Goal: Transaction & Acquisition: Purchase product/service

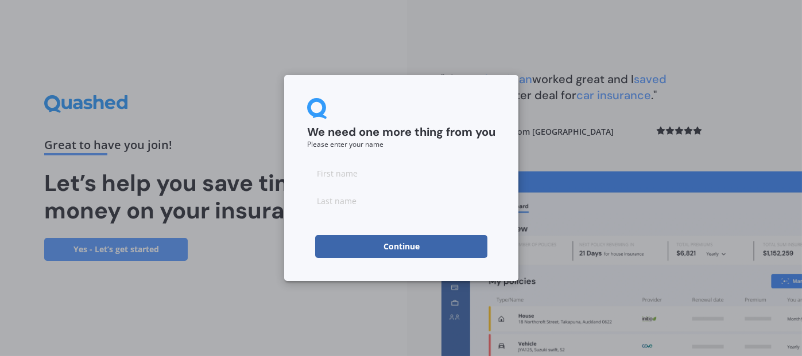
click at [410, 176] on input at bounding box center [401, 173] width 188 height 23
type input "[PERSON_NAME]"
click at [347, 200] on input at bounding box center [401, 200] width 188 height 23
type input "[PERSON_NAME]"
click at [383, 247] on button "Continue" at bounding box center [401, 246] width 172 height 23
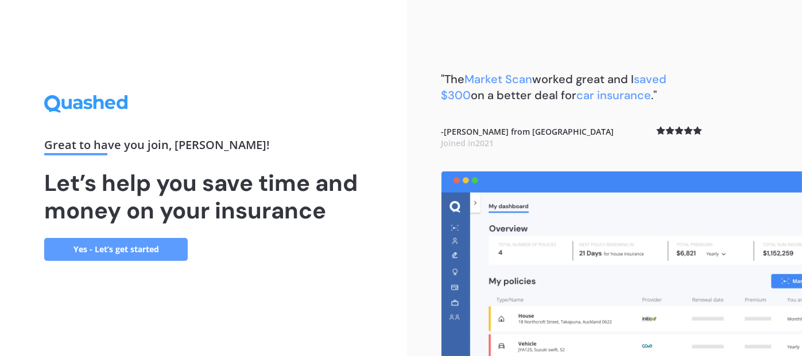
click at [124, 247] on link "Yes - Let’s get started" at bounding box center [116, 249] width 144 height 23
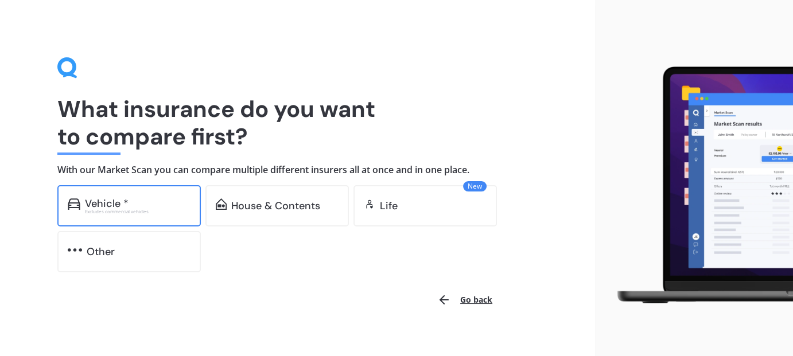
click at [131, 216] on div "Vehicle * Excludes commercial vehicles" at bounding box center [129, 205] width 144 height 41
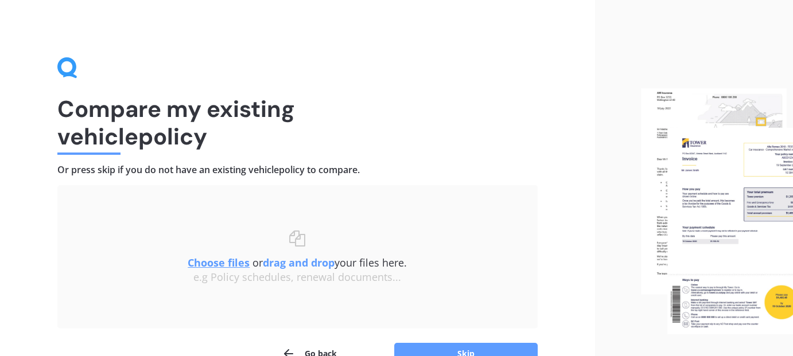
click at [212, 261] on u "Choose files" at bounding box center [219, 263] width 62 height 14
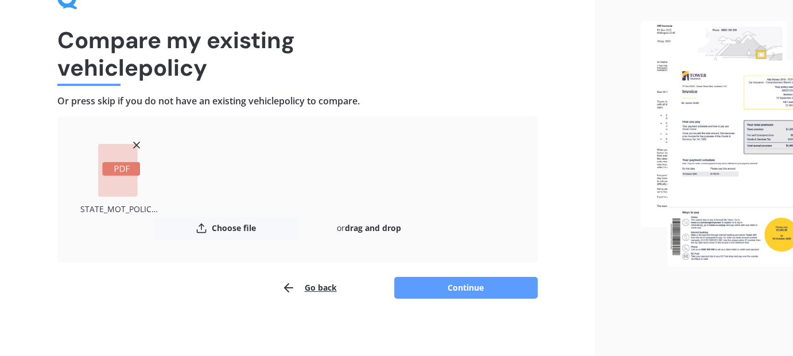
scroll to position [69, 0]
click at [495, 284] on button "Continue" at bounding box center [466, 288] width 144 height 22
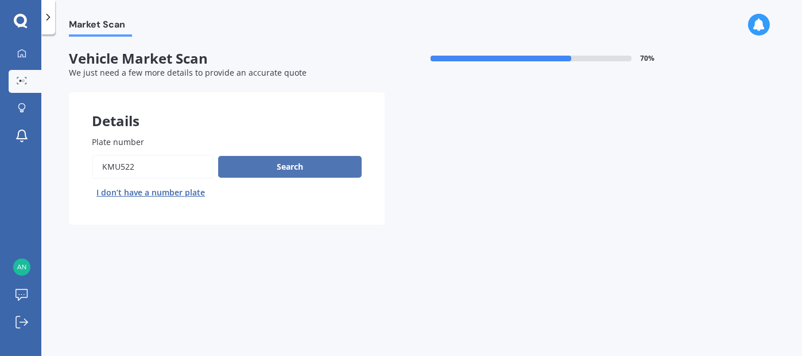
click at [269, 171] on button "Search" at bounding box center [290, 167] width 144 height 22
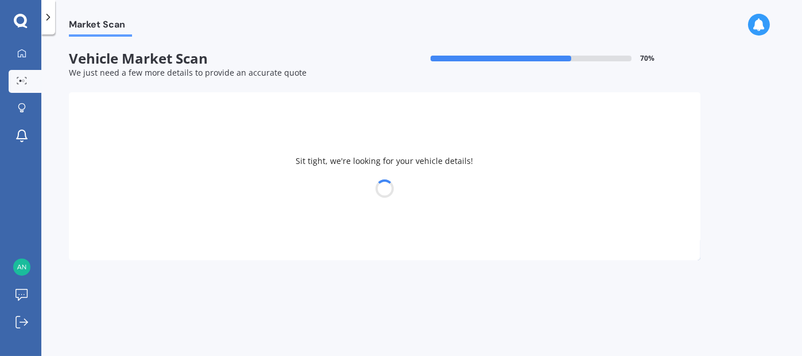
select select "HOLDEN"
select select "TRAX"
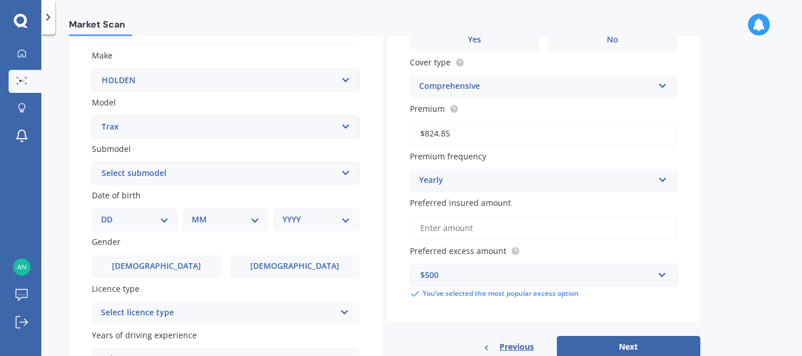
scroll to position [212, 0]
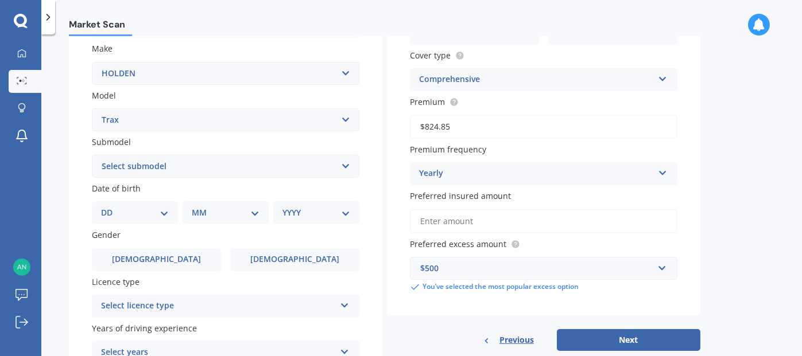
click at [348, 170] on select "Select submodel LS LS turbo LT turbo LTZ LTZ non turbo LTZ turbo" at bounding box center [226, 166] width 268 height 23
select select "LTZ TURBO"
click at [92, 155] on select "Select submodel LS LS turbo LT turbo LTZ LTZ non turbo LTZ turbo" at bounding box center [226, 166] width 268 height 23
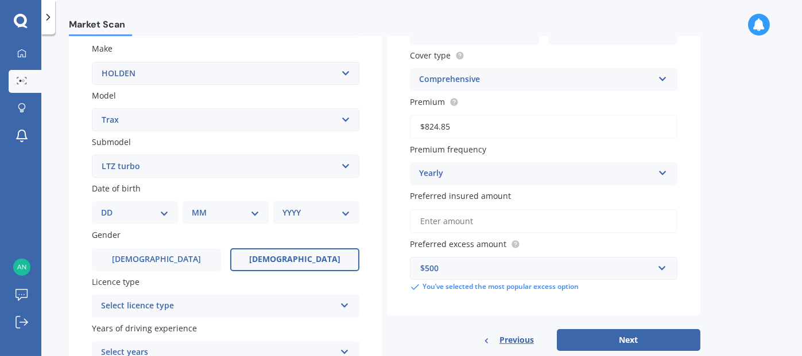
click at [278, 257] on label "Female" at bounding box center [294, 260] width 129 height 23
click at [0, 0] on input "Female" at bounding box center [0, 0] width 0 height 0
click at [157, 215] on select "DD 01 02 03 04 05 06 07 08 09 10 11 12 13 14 15 16 17 18 19 20 21 22 23 24 25 2…" at bounding box center [135, 213] width 68 height 13
select select "26"
click at [110, 207] on select "DD 01 02 03 04 05 06 07 08 09 10 11 12 13 14 15 16 17 18 19 20 21 22 23 24 25 2…" at bounding box center [135, 213] width 68 height 13
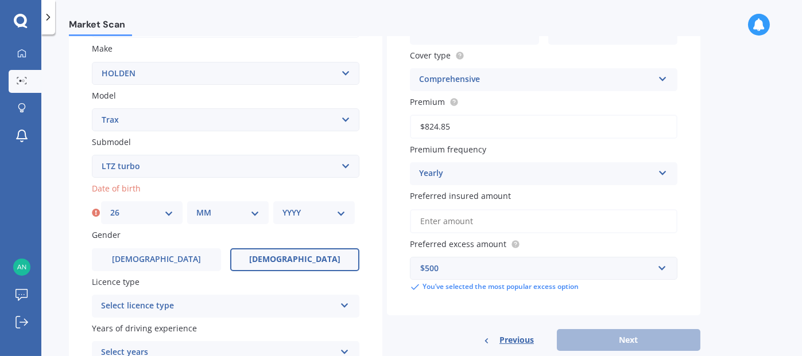
click at [252, 213] on select "MM 01 02 03 04 05 06 07 08 09 10 11 12" at bounding box center [227, 213] width 63 height 13
select select "03"
click at [196, 207] on select "MM 01 02 03 04 05 06 07 08 09 10 11 12" at bounding box center [227, 213] width 63 height 13
click at [334, 211] on select "YYYY 2025 2024 2023 2022 2021 2020 2019 2018 2017 2016 2015 2014 2013 2012 2011…" at bounding box center [313, 213] width 63 height 13
select select "1971"
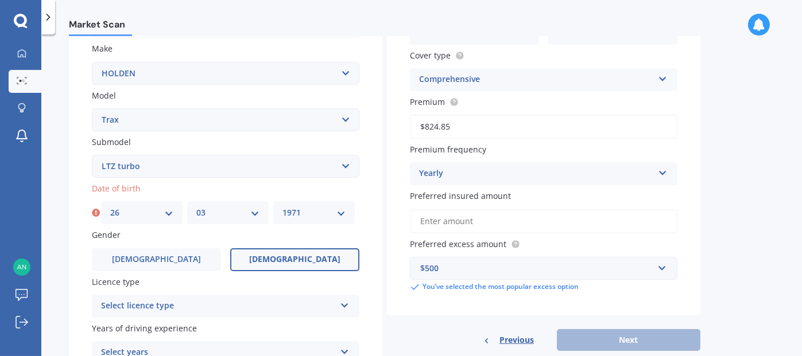
click at [282, 207] on select "YYYY 2025 2024 2023 2022 2021 2020 2019 2018 2017 2016 2015 2014 2013 2012 2011…" at bounding box center [313, 213] width 63 height 13
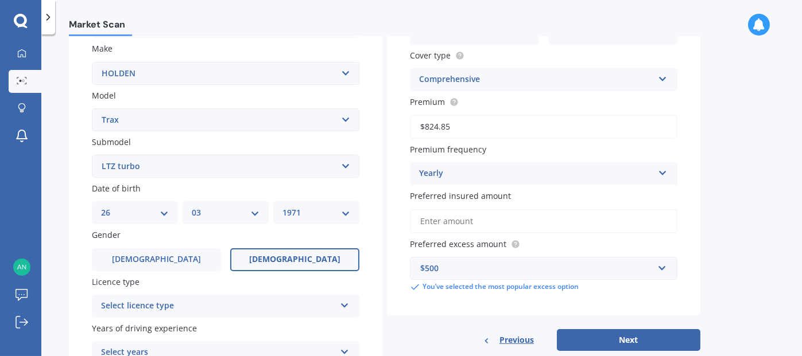
click at [300, 303] on div "Select licence type" at bounding box center [218, 307] width 234 height 14
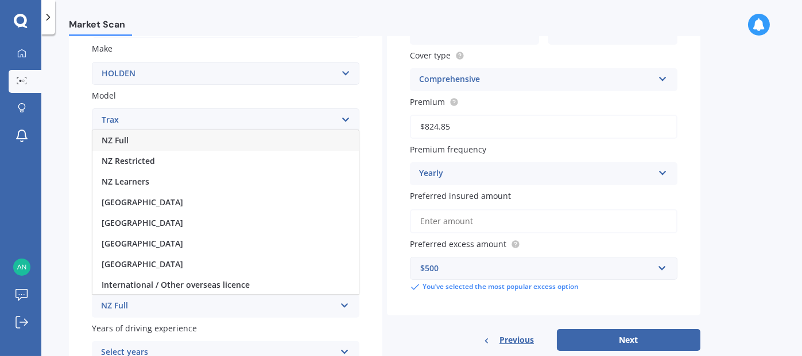
click at [265, 144] on div "NZ Full" at bounding box center [225, 140] width 266 height 21
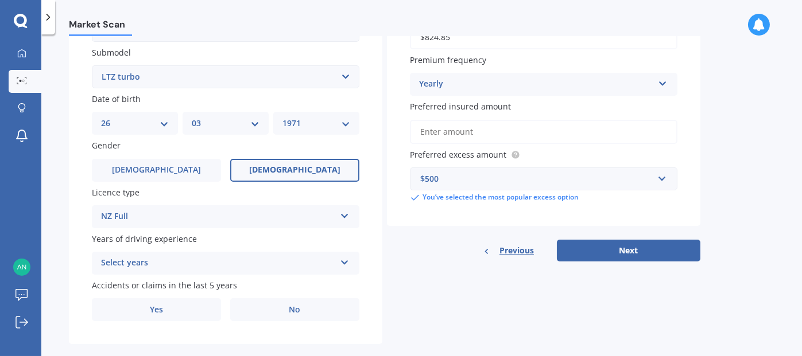
scroll to position [320, 0]
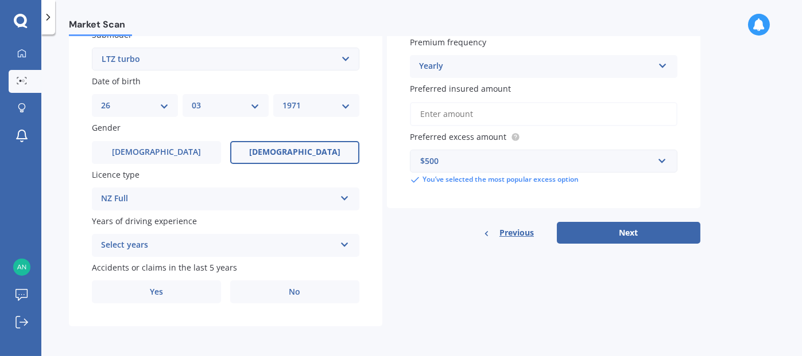
click at [345, 244] on icon at bounding box center [345, 243] width 10 height 8
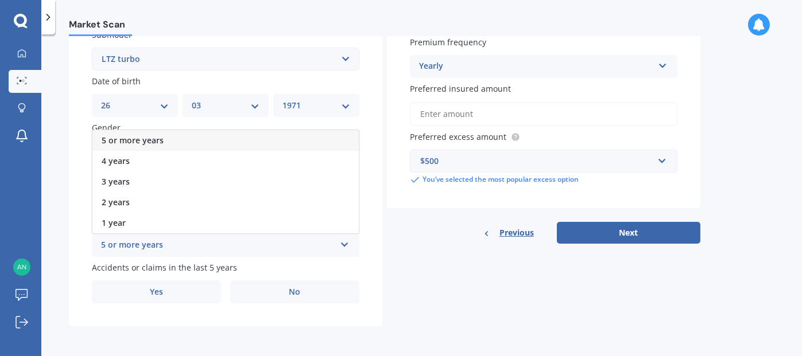
click at [289, 145] on div "5 or more years" at bounding box center [225, 140] width 266 height 21
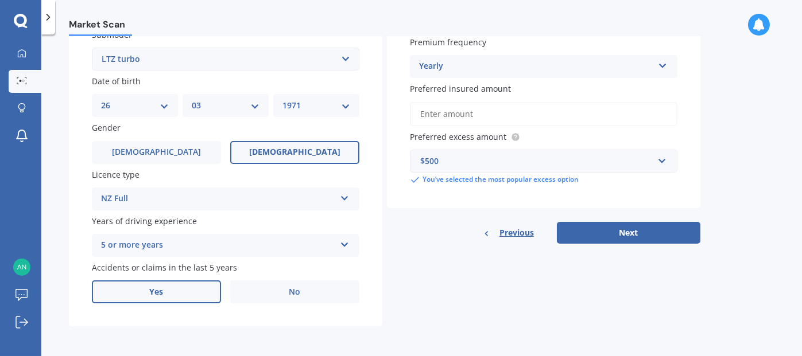
click at [199, 291] on label "Yes" at bounding box center [156, 292] width 129 height 23
click at [0, 0] on input "Yes" at bounding box center [0, 0] width 0 height 0
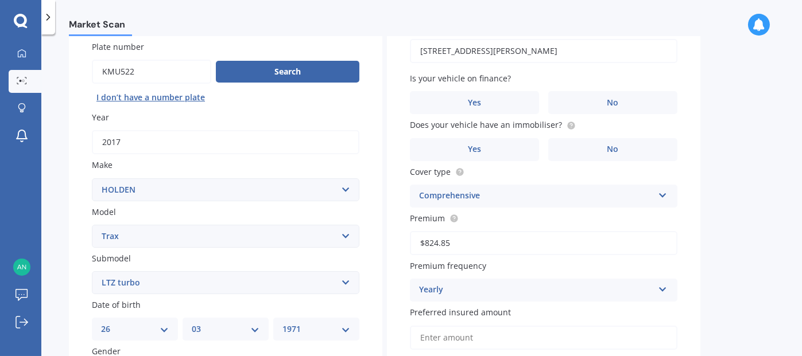
scroll to position [94, 0]
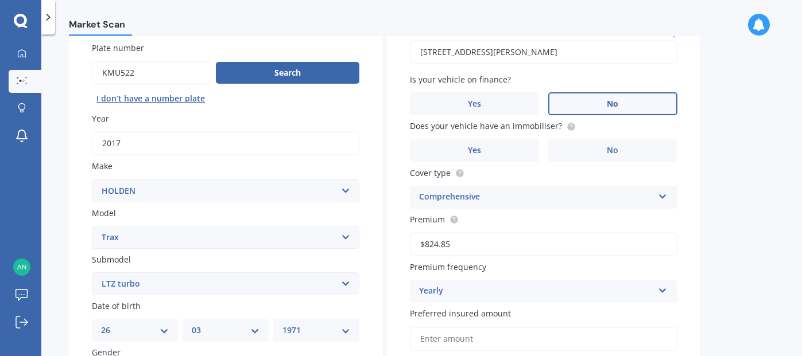
click at [637, 101] on label "No" at bounding box center [612, 103] width 129 height 23
click at [0, 0] on input "No" at bounding box center [0, 0] width 0 height 0
click at [629, 159] on label "No" at bounding box center [612, 150] width 129 height 23
click at [0, 0] on input "No" at bounding box center [0, 0] width 0 height 0
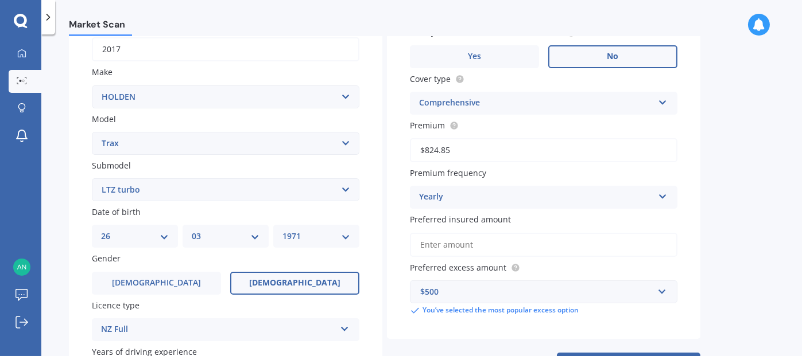
scroll to position [187, 0]
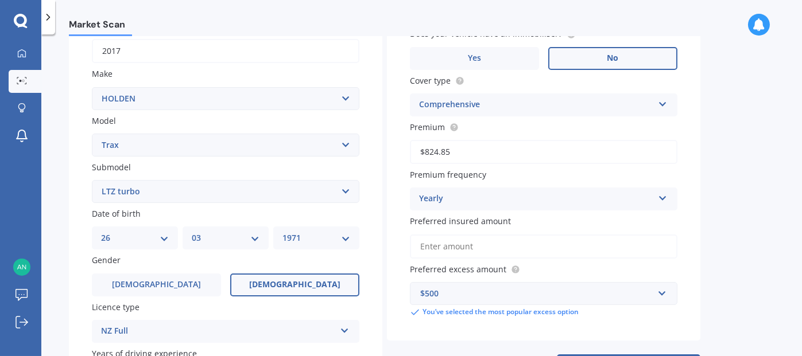
click at [657, 112] on div "Comprehensive Comprehensive Third Party, Fire & Theft Third Party" at bounding box center [544, 105] width 268 height 23
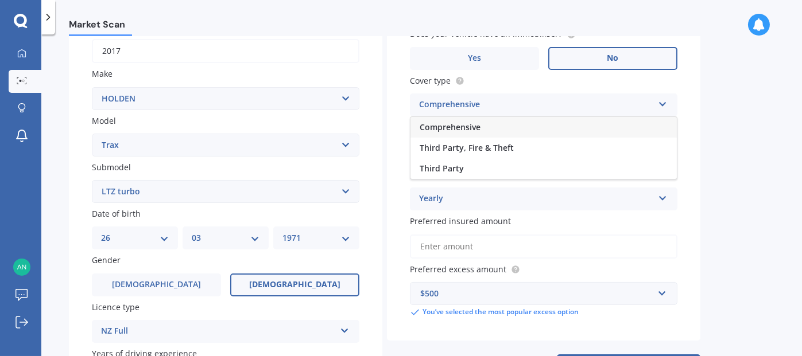
click at [657, 112] on div "Comprehensive Comprehensive Third Party, Fire & Theft Third Party" at bounding box center [544, 105] width 268 height 23
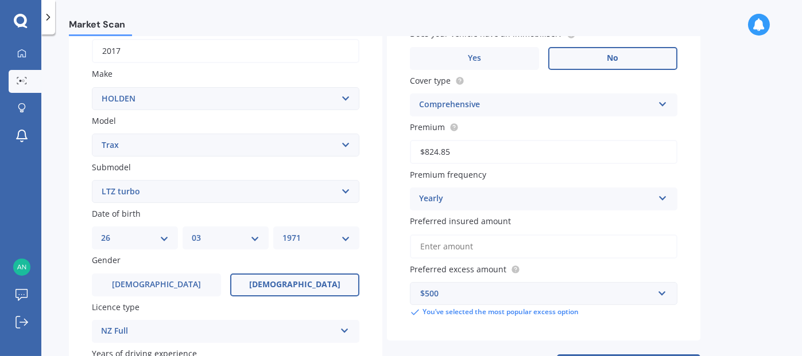
click at [494, 245] on input "Preferred insured amount" at bounding box center [544, 247] width 268 height 24
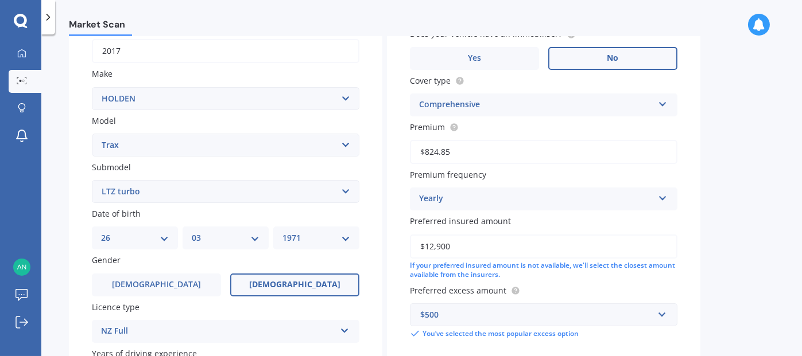
type input "$12,900"
click at [765, 311] on div "Market Scan Vehicle Market Scan 70 % We just need a few more details to provide…" at bounding box center [421, 198] width 761 height 322
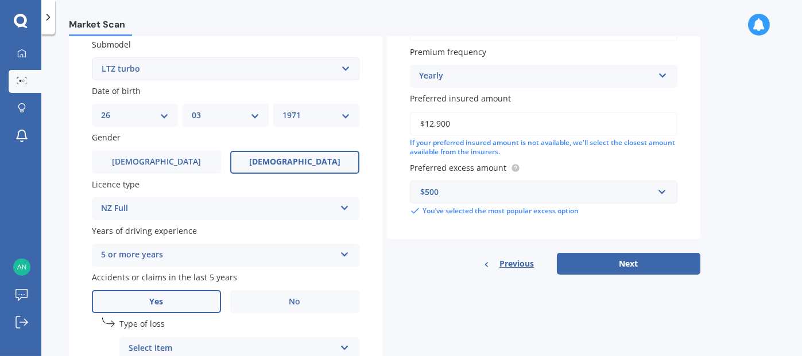
scroll to position [313, 0]
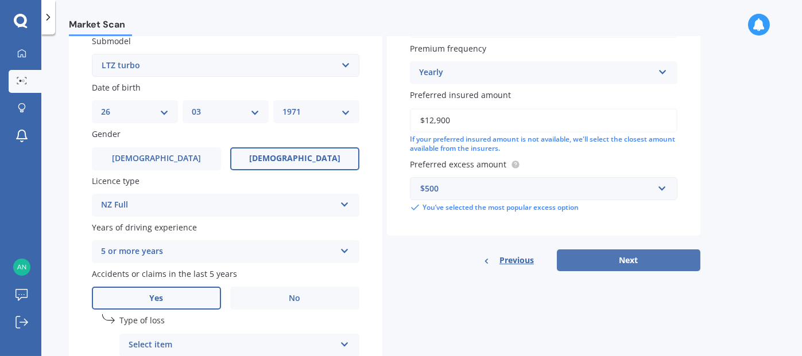
click at [648, 259] on button "Next" at bounding box center [629, 261] width 144 height 22
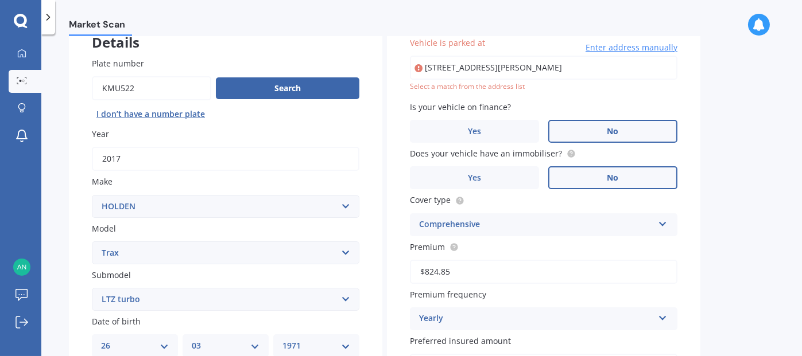
scroll to position [78, 0]
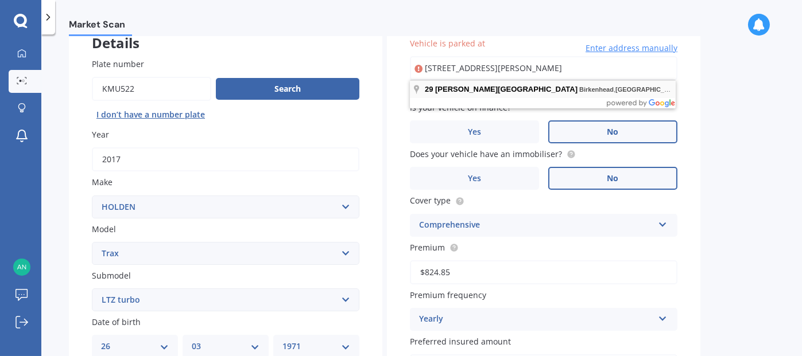
type input "29 John Court Street, Birkenhead, Auckland 0626"
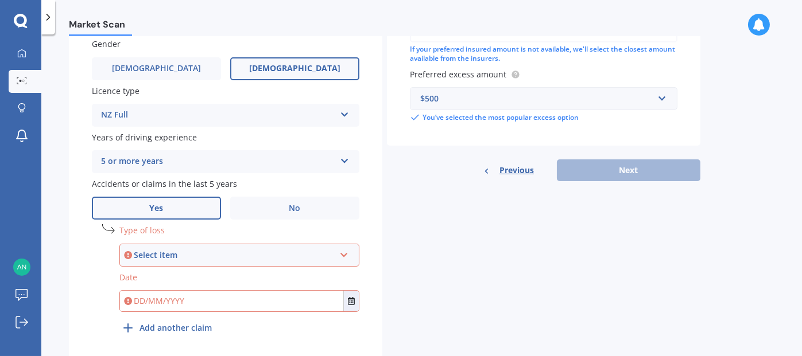
scroll to position [408, 0]
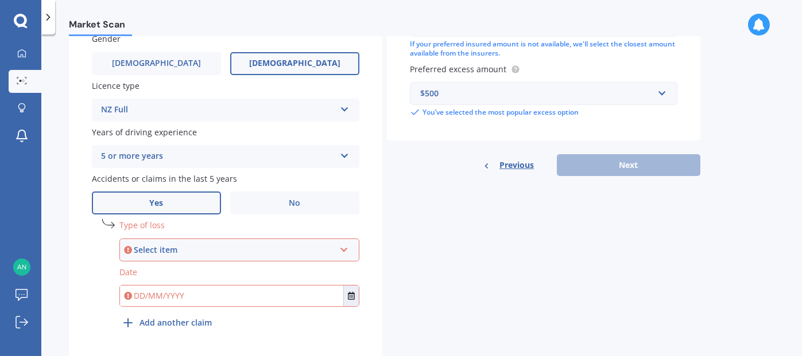
click at [234, 250] on div "Select item" at bounding box center [234, 250] width 201 height 13
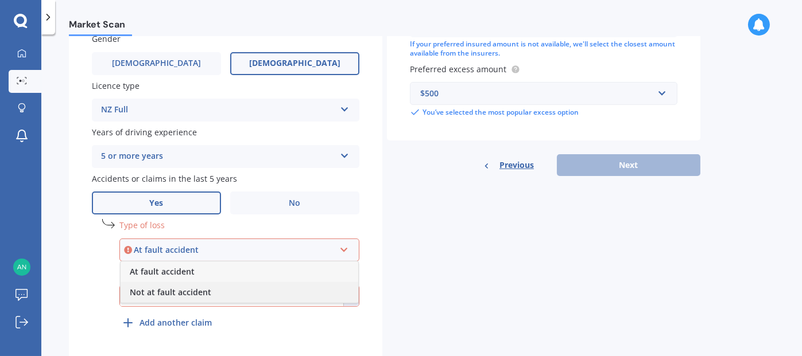
click at [204, 294] on span "Not at fault accident" at bounding box center [171, 292] width 82 height 11
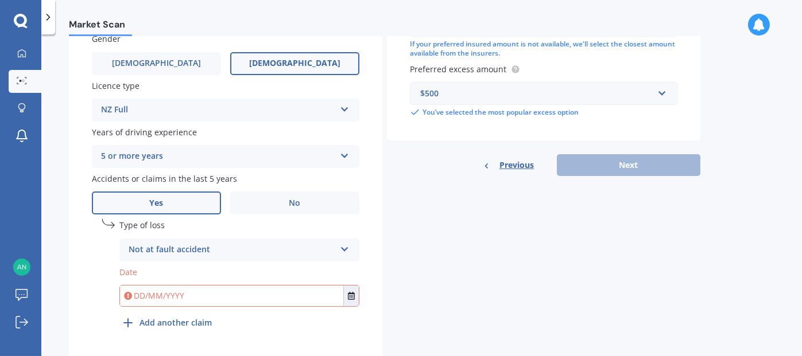
click at [220, 254] on div "Not at fault accident" at bounding box center [232, 250] width 207 height 14
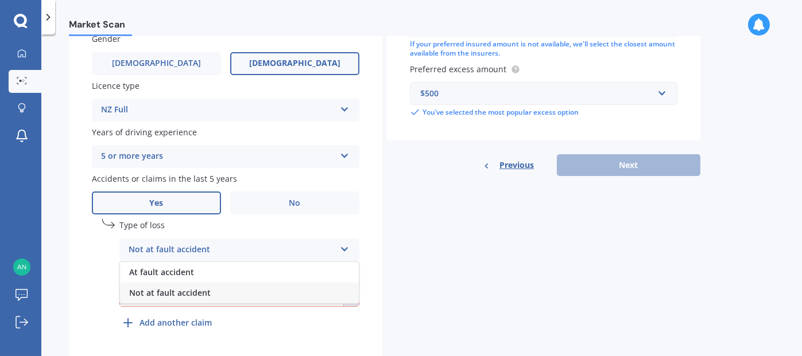
click at [466, 337] on div "Details Plate number Search I don’t have a number plate Year 2017 Make Select m…" at bounding box center [384, 23] width 631 height 678
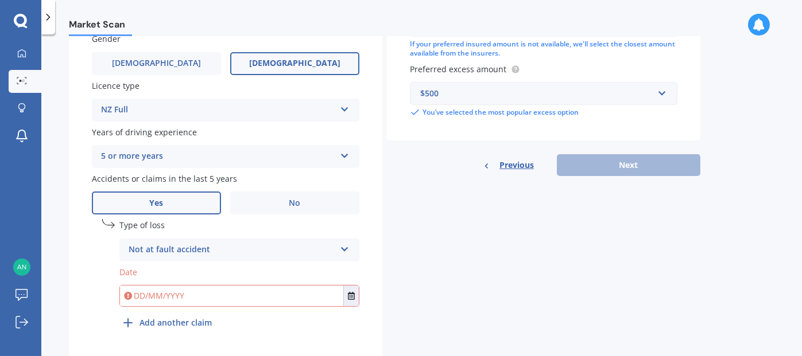
click at [648, 168] on div "Previous Next" at bounding box center [543, 165] width 313 height 22
click at [173, 297] on input "text" at bounding box center [231, 296] width 223 height 21
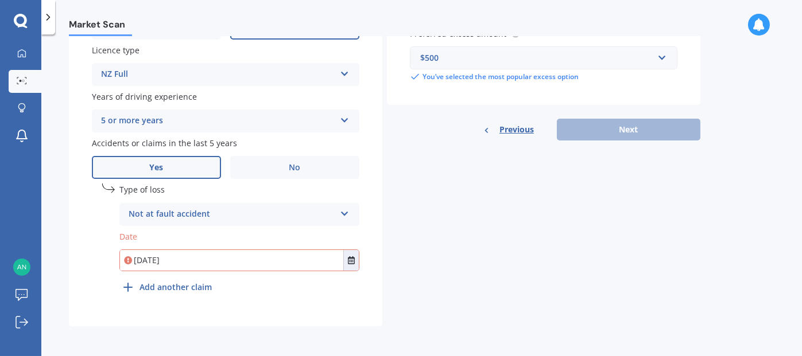
type input "22/05/2024"
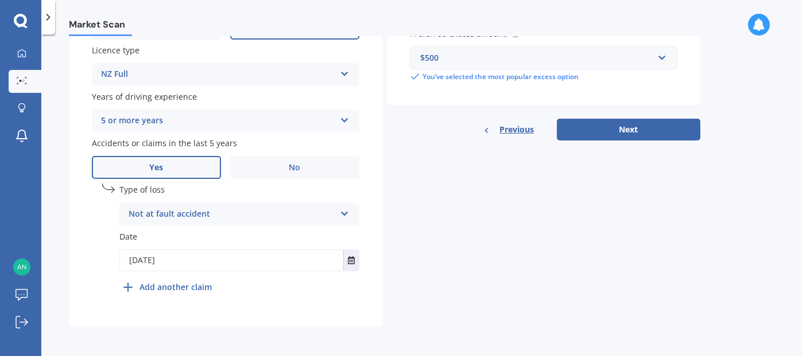
click at [637, 125] on div "Previous Next" at bounding box center [543, 130] width 313 height 22
click at [632, 130] on button "Next" at bounding box center [629, 130] width 144 height 22
select select "26"
select select "03"
select select "1971"
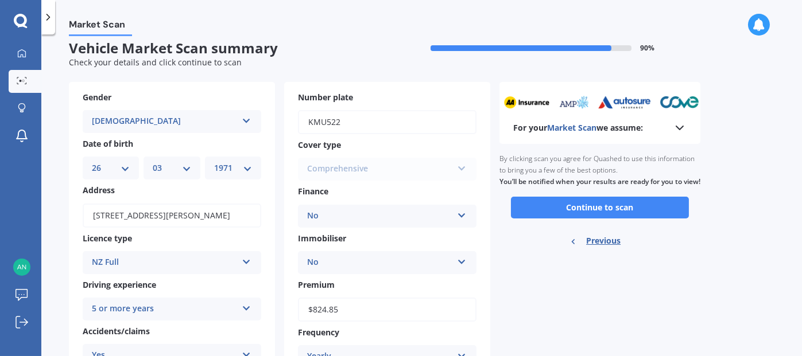
scroll to position [0, 0]
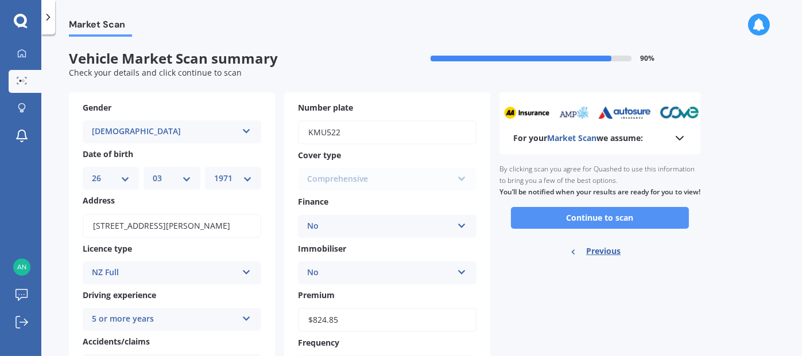
click at [614, 225] on button "Continue to scan" at bounding box center [600, 218] width 178 height 22
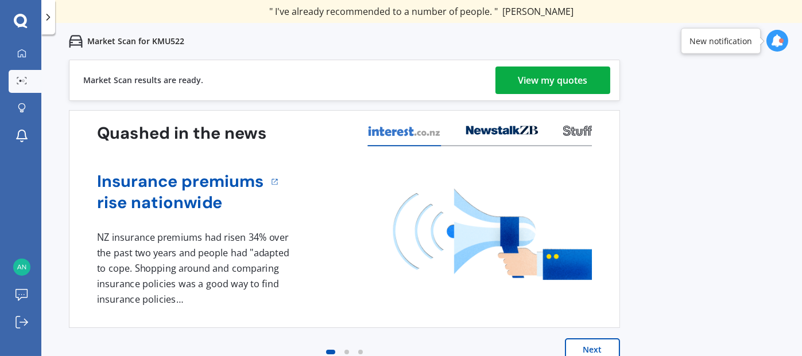
click at [545, 79] on div "View my quotes" at bounding box center [552, 81] width 69 height 28
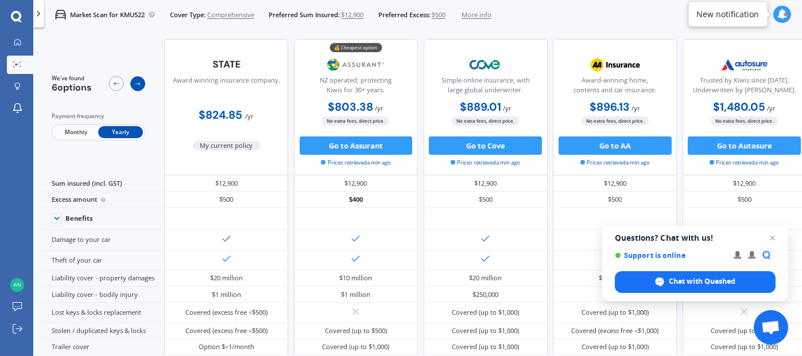
click at [137, 84] on icon at bounding box center [137, 84] width 5 height 3
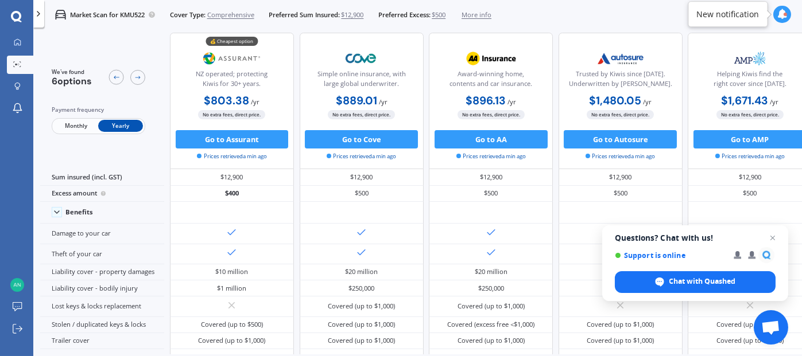
scroll to position [0, 155]
